Goal: Information Seeking & Learning: Learn about a topic

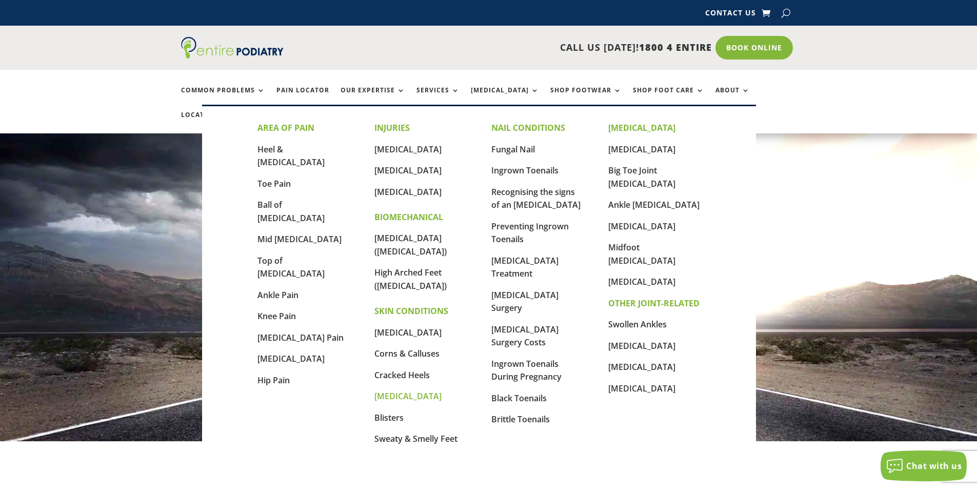
click at [388, 390] on link "[MEDICAL_DATA]" at bounding box center [408, 395] width 67 height 11
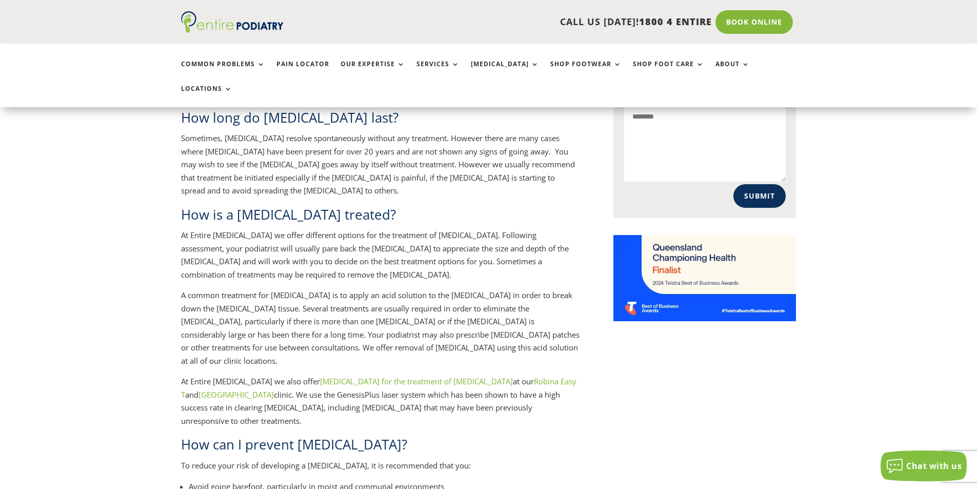
scroll to position [780, 0]
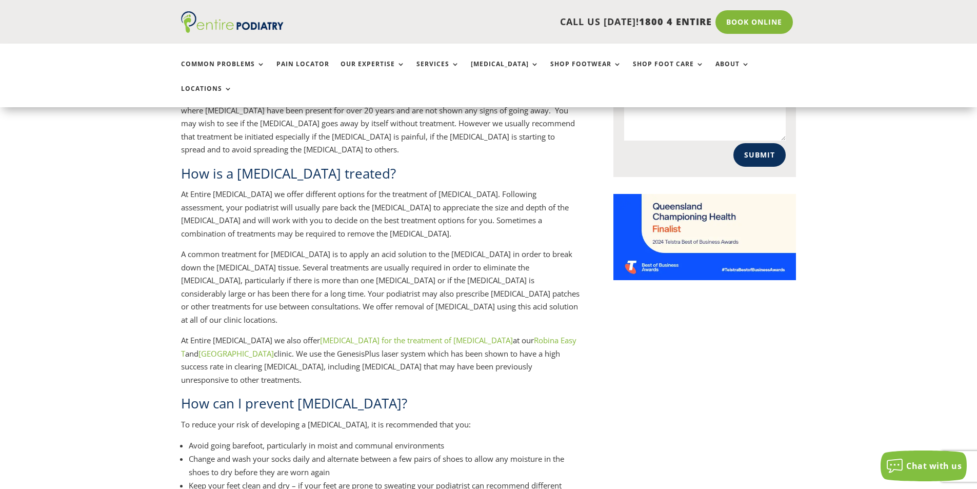
click at [346, 335] on link "[MEDICAL_DATA] for the treatment of [MEDICAL_DATA]" at bounding box center [416, 340] width 193 height 10
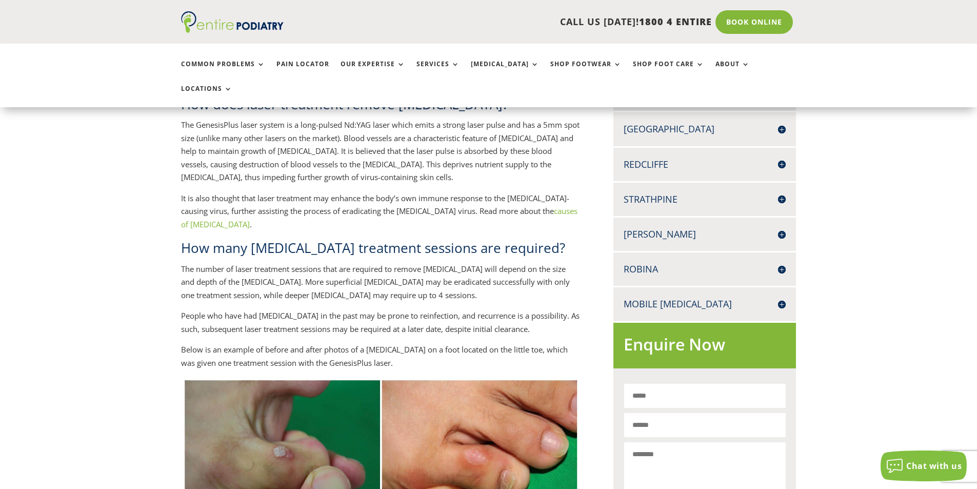
scroll to position [399, 0]
